Goal: Find specific page/section: Find specific page/section

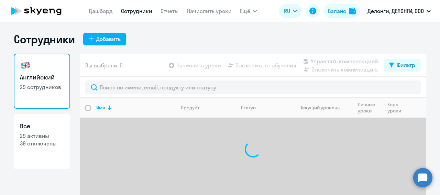
select select "30"
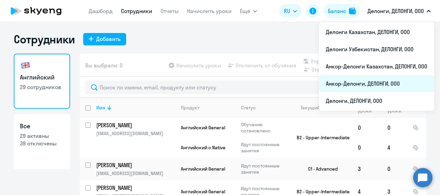
click at [379, 81] on li "Анкор-Делонги, ДЕЛОНГИ, ООО" at bounding box center [376, 83] width 115 height 17
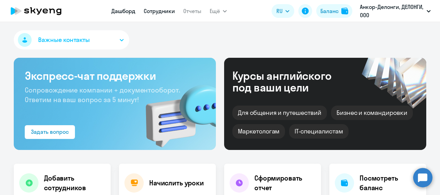
click at [160, 10] on link "Сотрудники" at bounding box center [159, 11] width 31 height 7
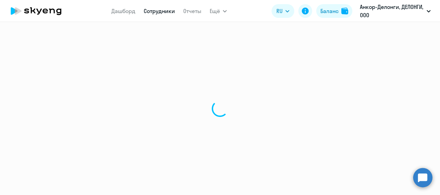
select select "30"
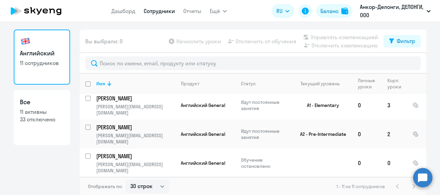
scroll to position [25, 0]
